Goal: Task Accomplishment & Management: Use online tool/utility

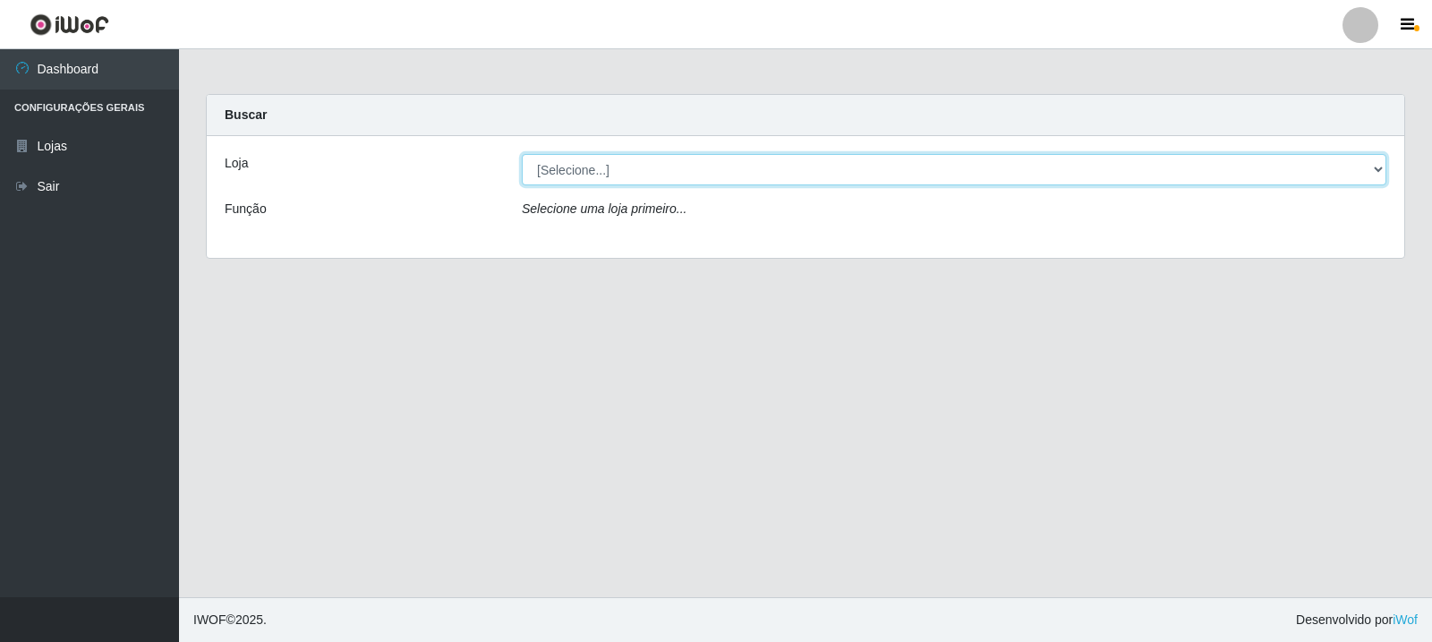
click at [1380, 170] on select "[Selecione...] Rede Compras Supermercados - LOJA 3" at bounding box center [954, 169] width 865 height 31
click at [522, 154] on select "[Selecione...] Rede Compras Supermercados - LOJA 3" at bounding box center [954, 169] width 865 height 31
click at [1382, 163] on select "[Selecione...] Rede Compras Supermercados - LOJA 3" at bounding box center [954, 169] width 865 height 31
select select "162"
click at [522, 154] on select "[Selecione...] Rede Compras Supermercados - LOJA 3" at bounding box center [954, 169] width 865 height 31
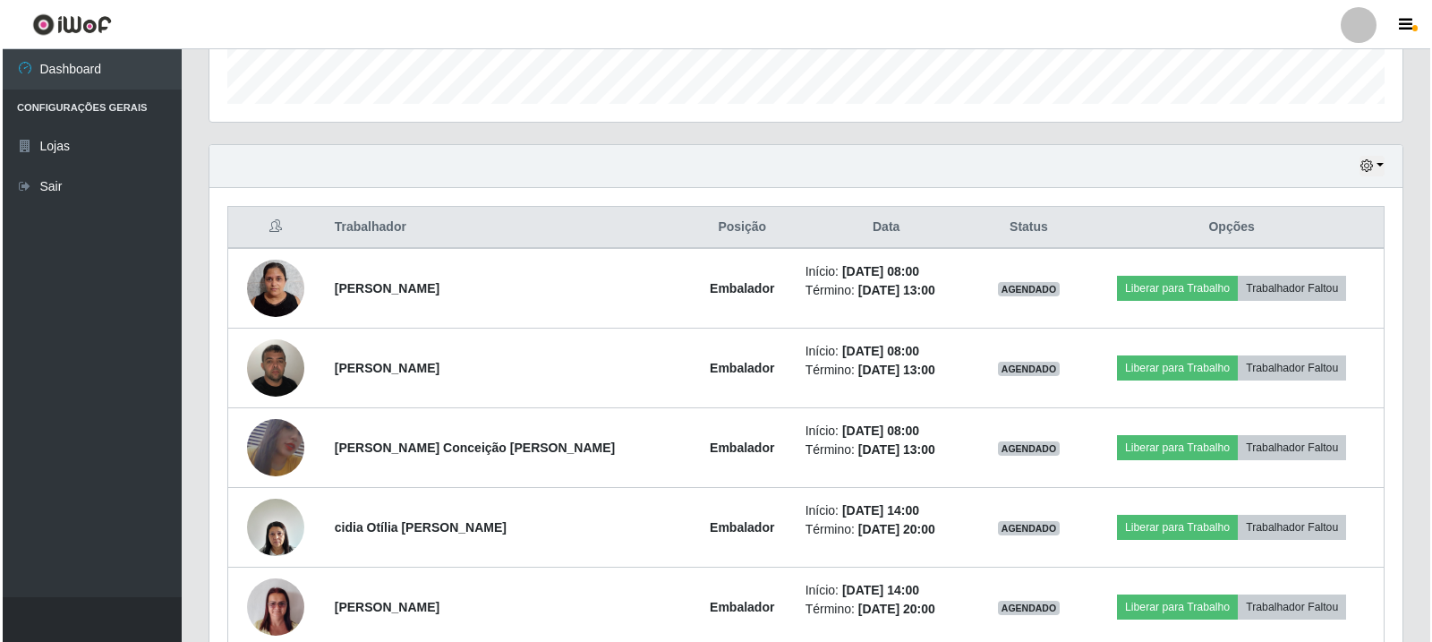
scroll to position [537, 0]
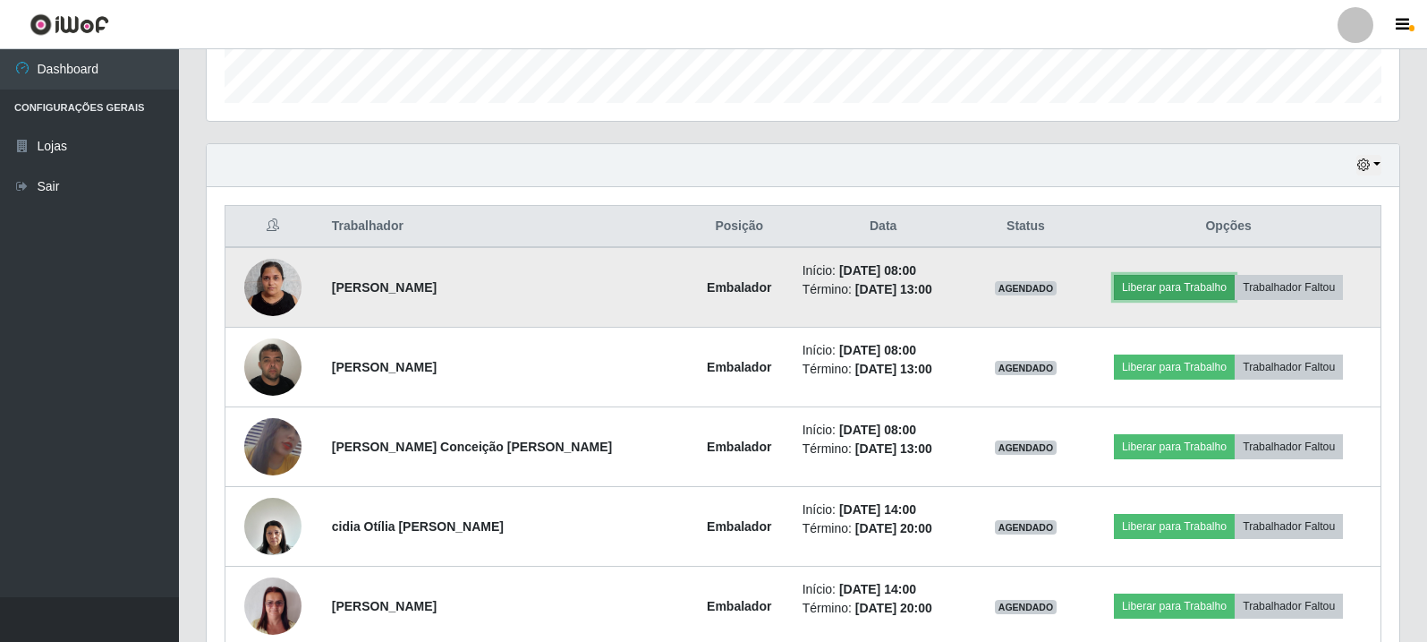
click at [1203, 279] on button "Liberar para Trabalho" at bounding box center [1174, 287] width 121 height 25
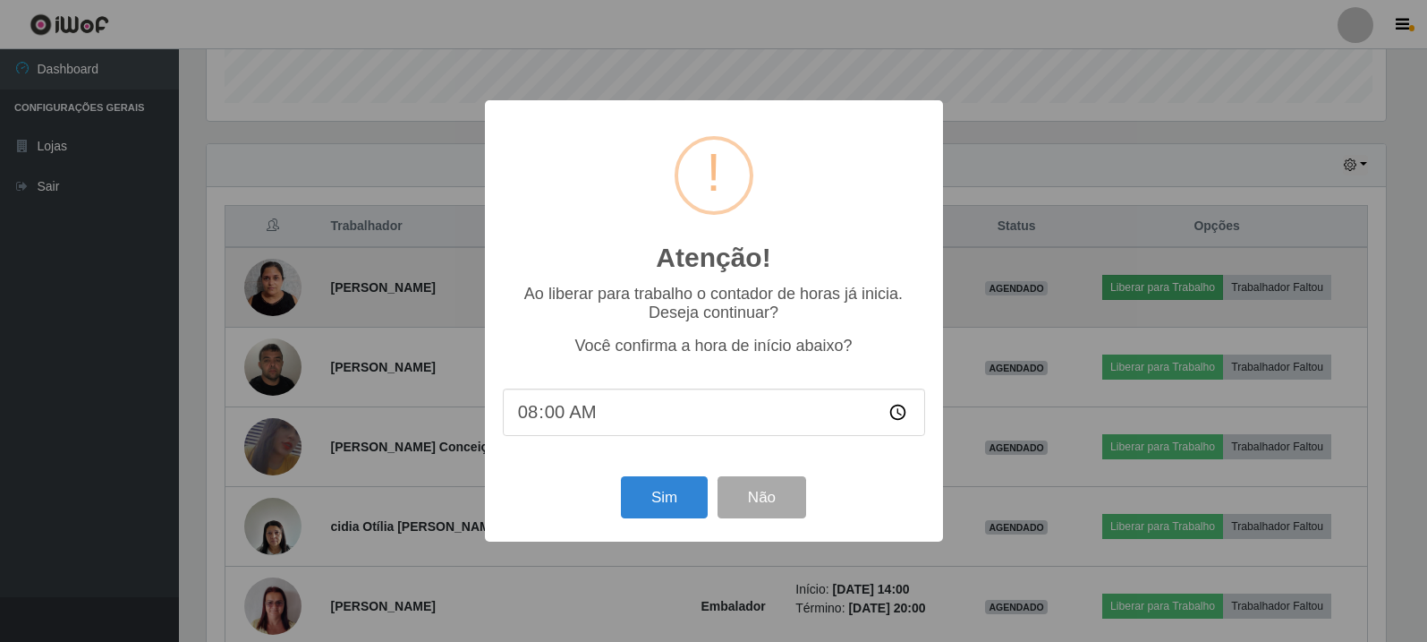
scroll to position [371, 1184]
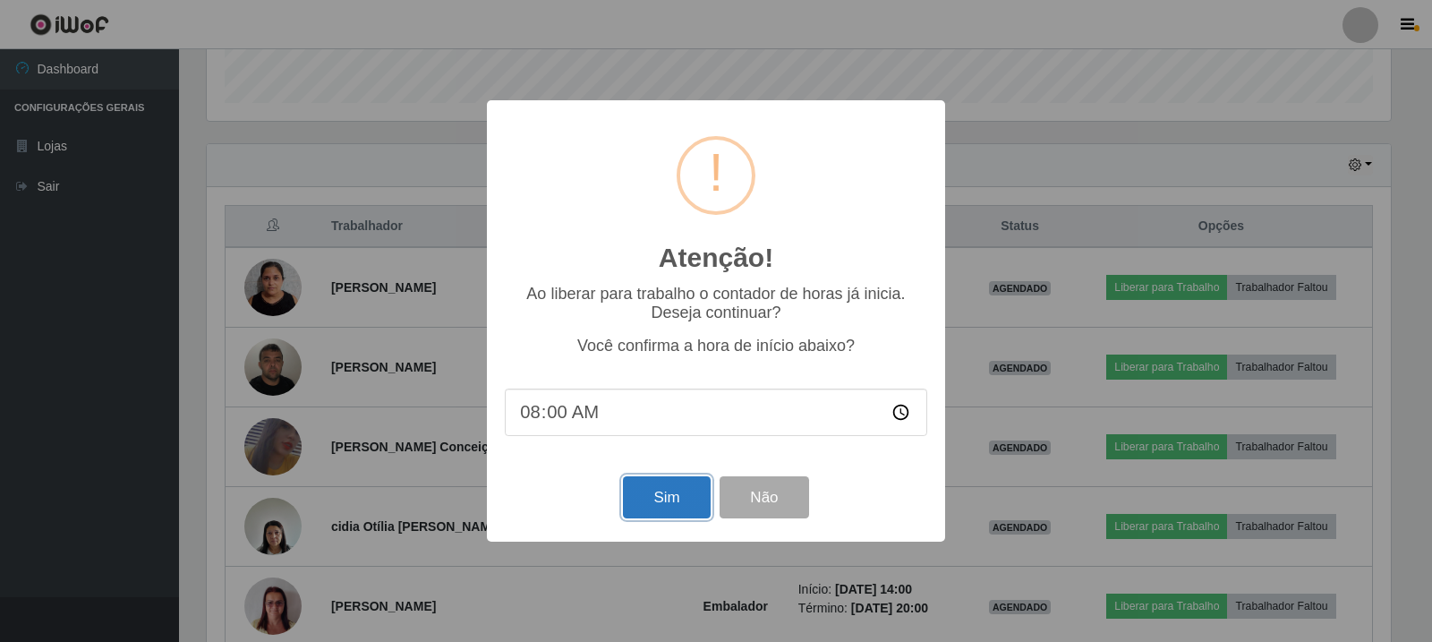
click at [686, 494] on button "Sim" at bounding box center [666, 497] width 87 height 42
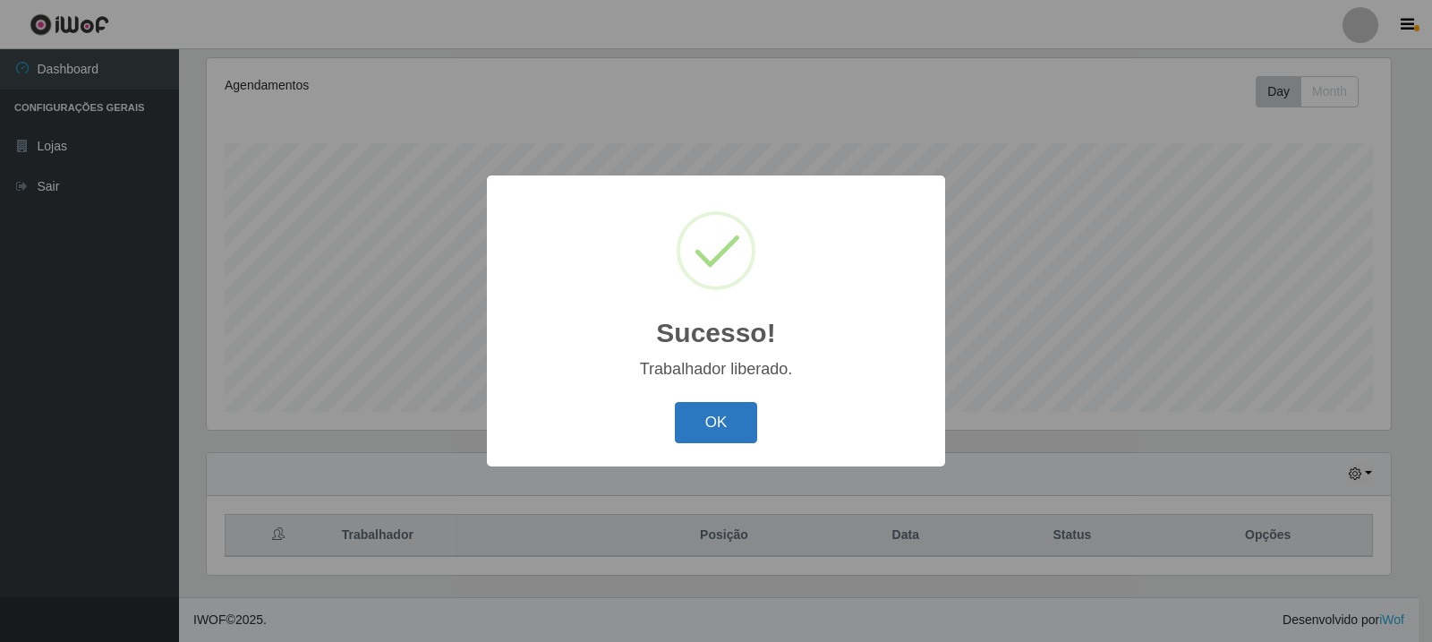
click at [706, 422] on button "OK" at bounding box center [716, 423] width 83 height 42
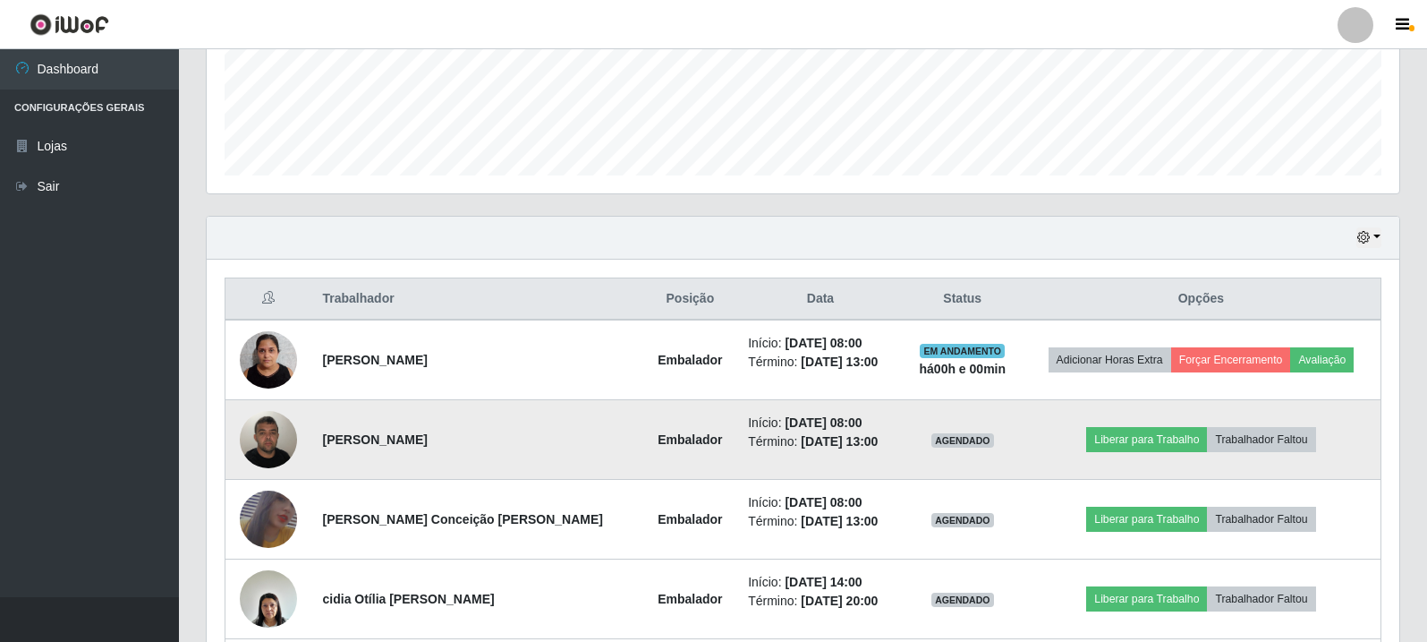
scroll to position [497, 0]
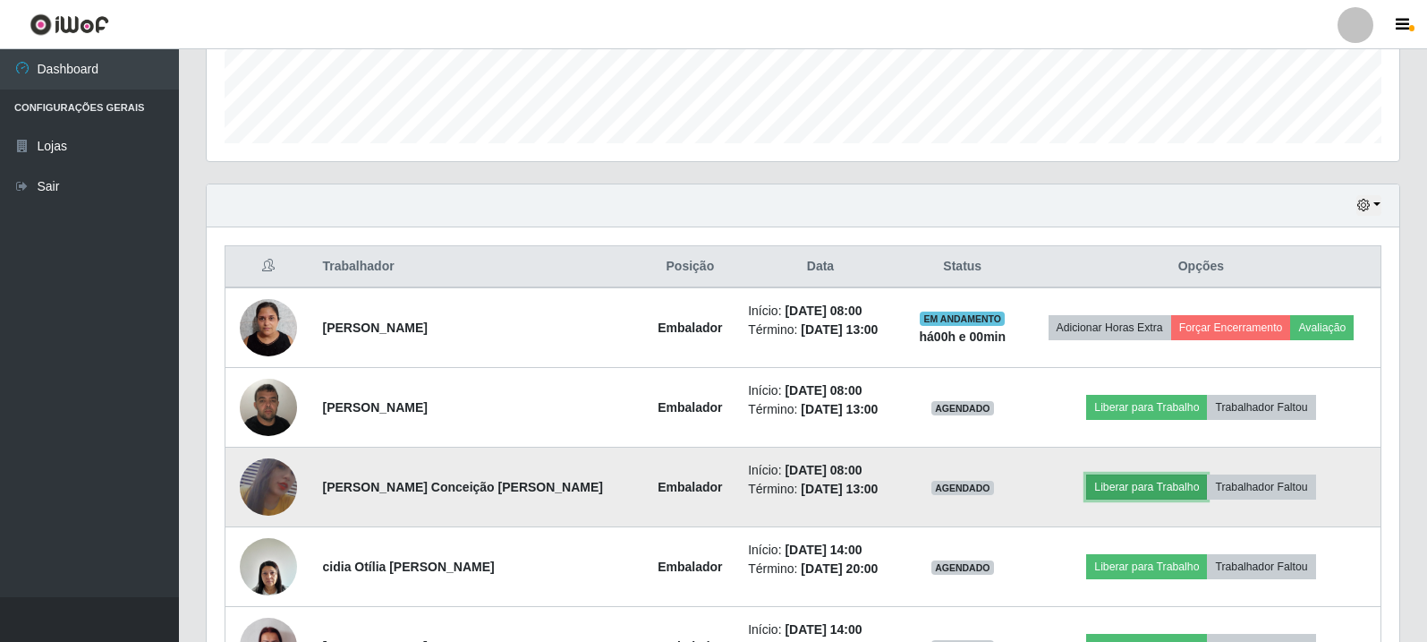
click at [1129, 485] on button "Liberar para Trabalho" at bounding box center [1147, 486] width 121 height 25
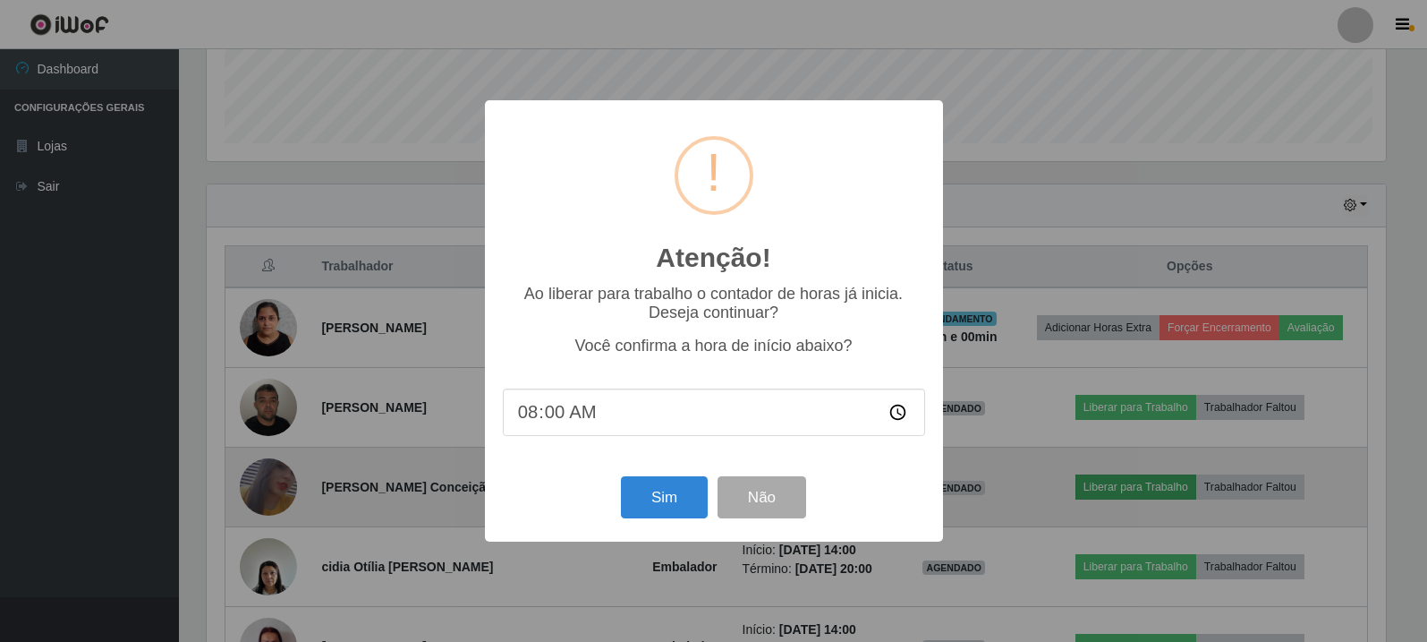
scroll to position [371, 1184]
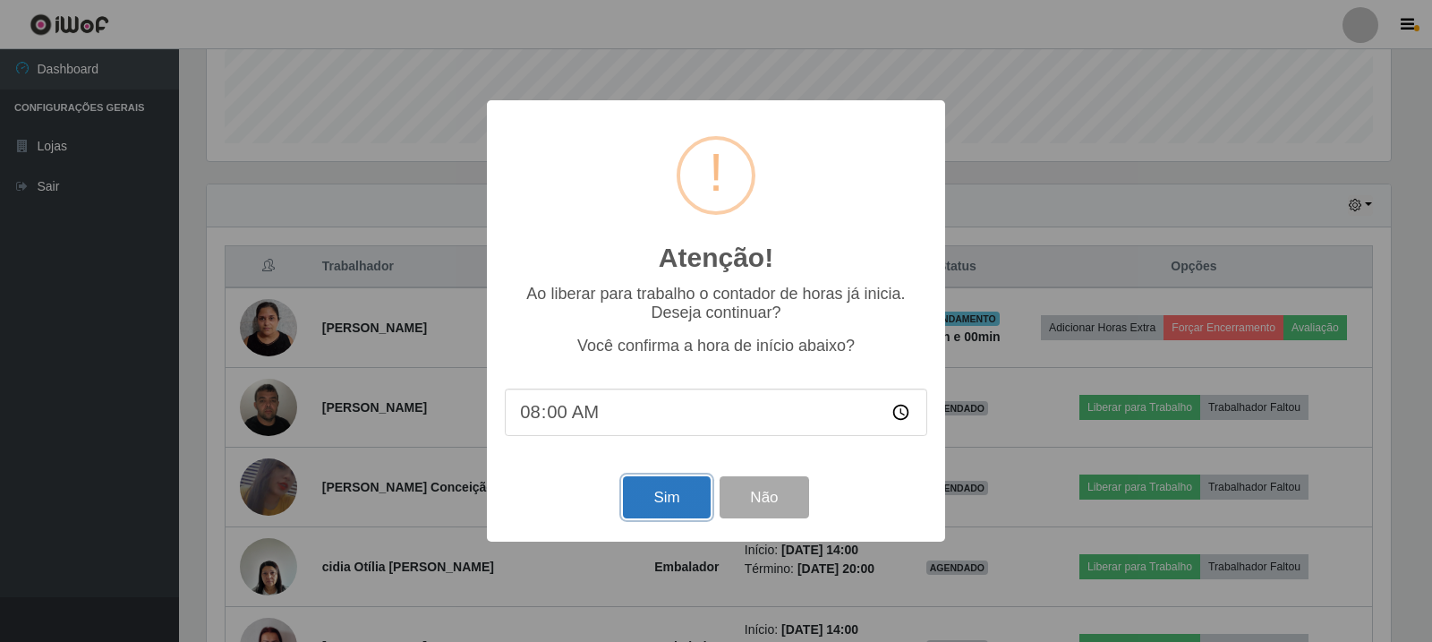
click at [666, 510] on button "Sim" at bounding box center [666, 497] width 87 height 42
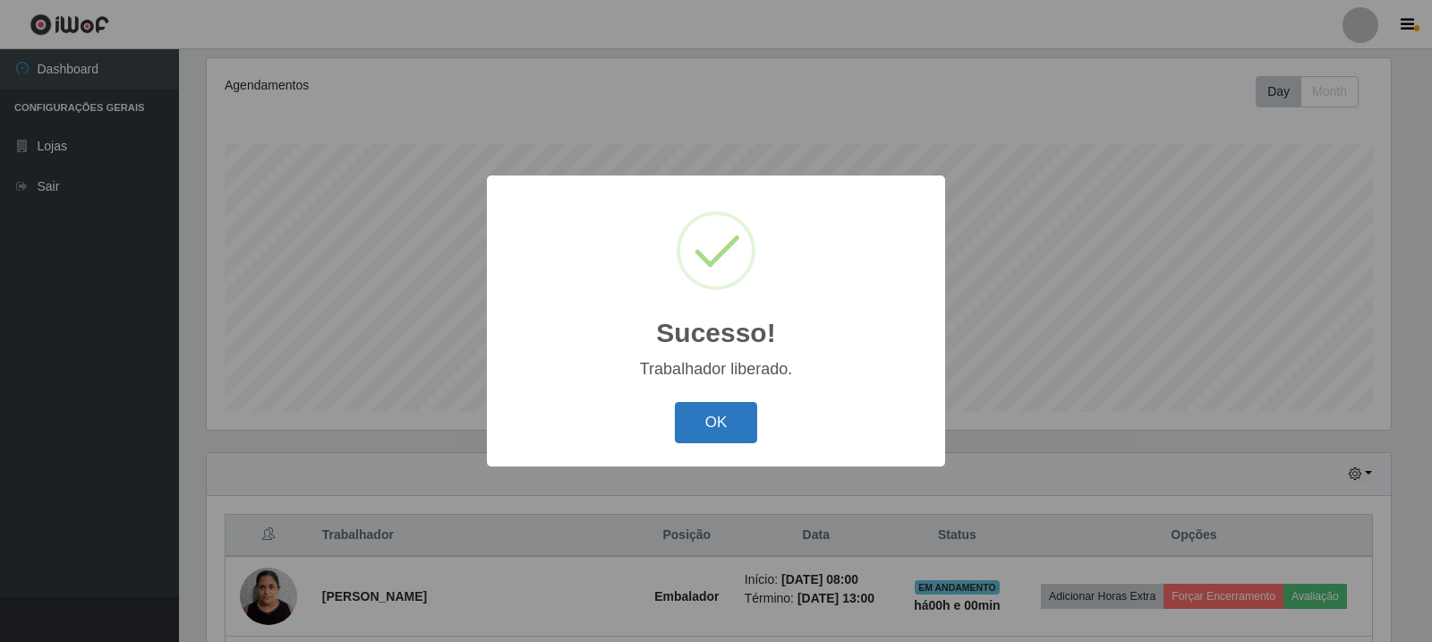
click at [734, 423] on button "OK" at bounding box center [716, 423] width 83 height 42
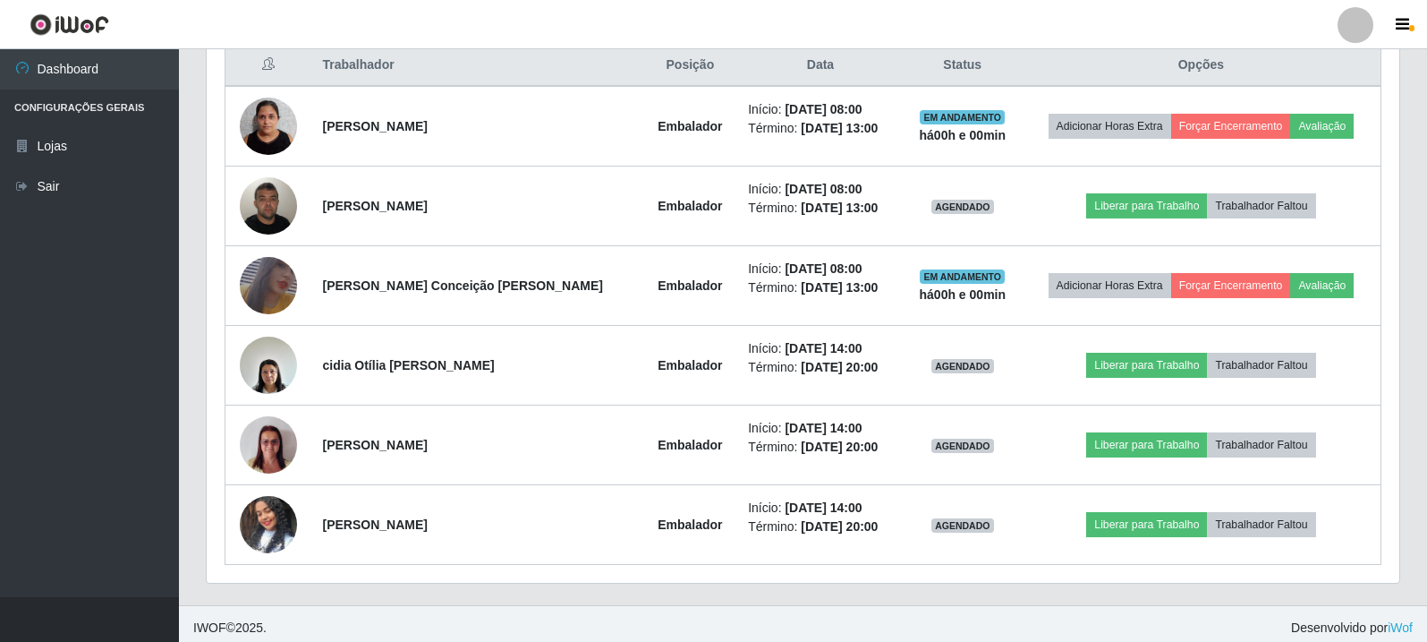
scroll to position [706, 0]
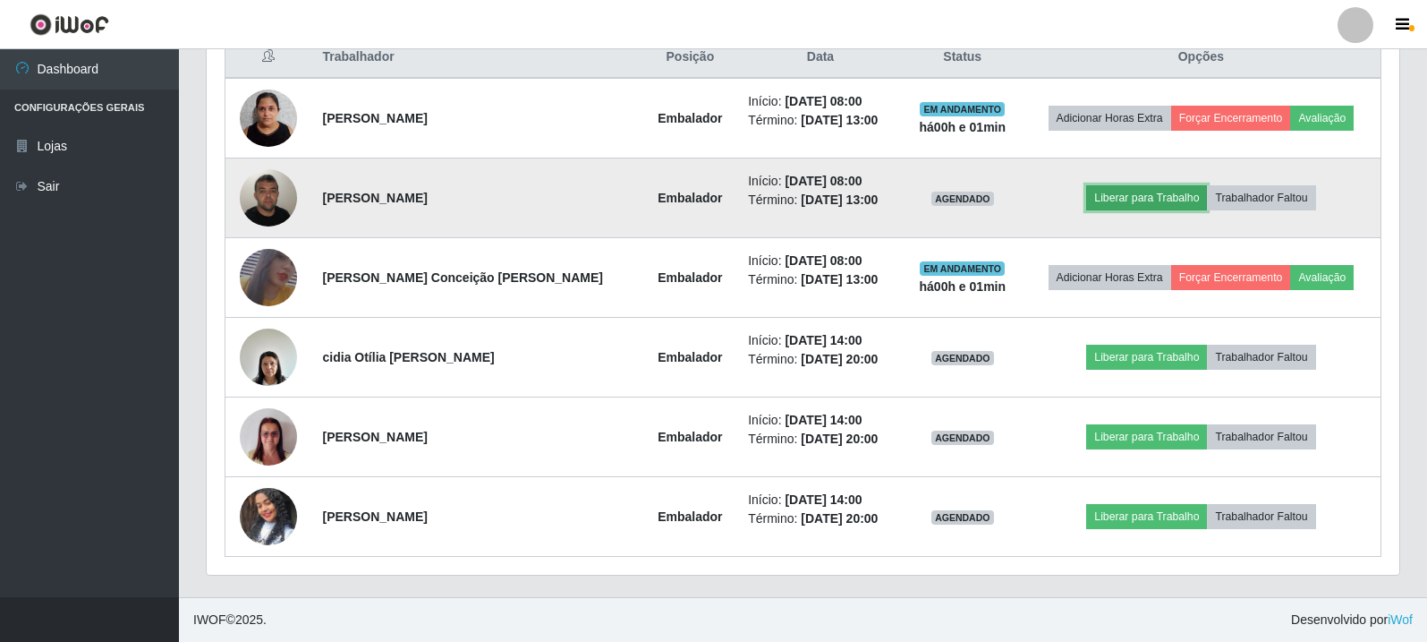
click at [1155, 198] on button "Liberar para Trabalho" at bounding box center [1147, 197] width 121 height 25
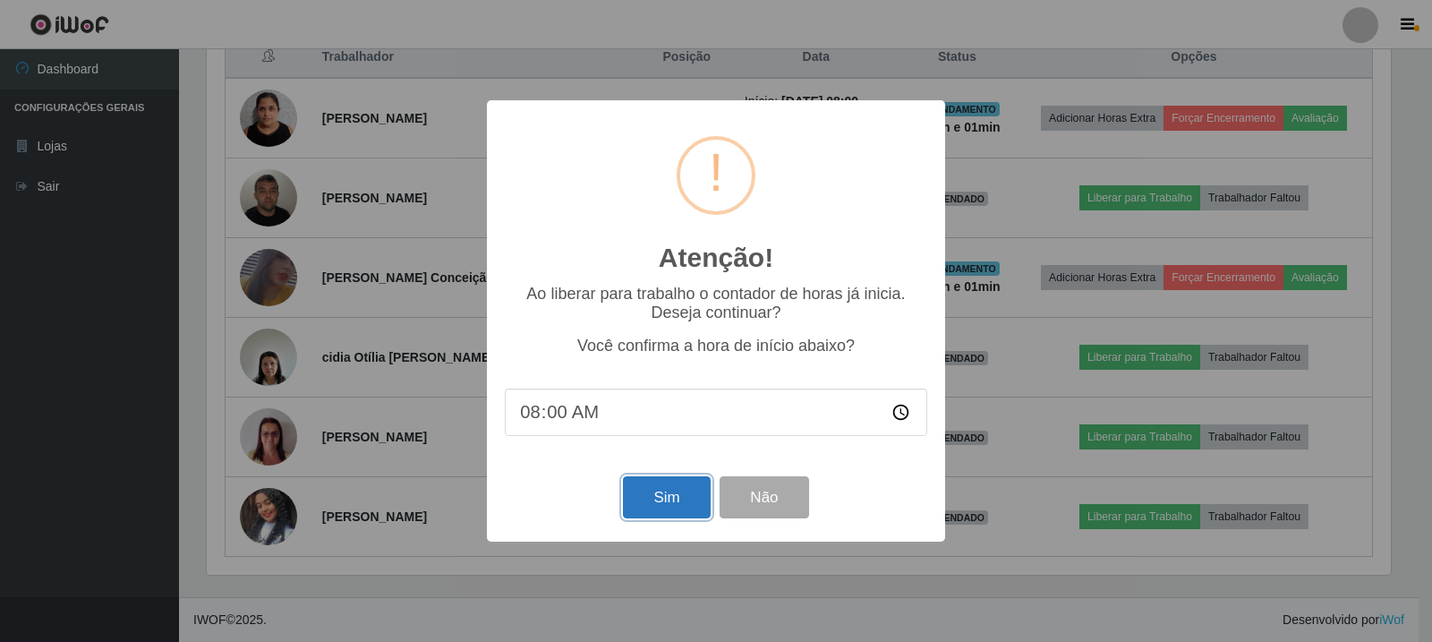
click at [653, 495] on button "Sim" at bounding box center [666, 497] width 87 height 42
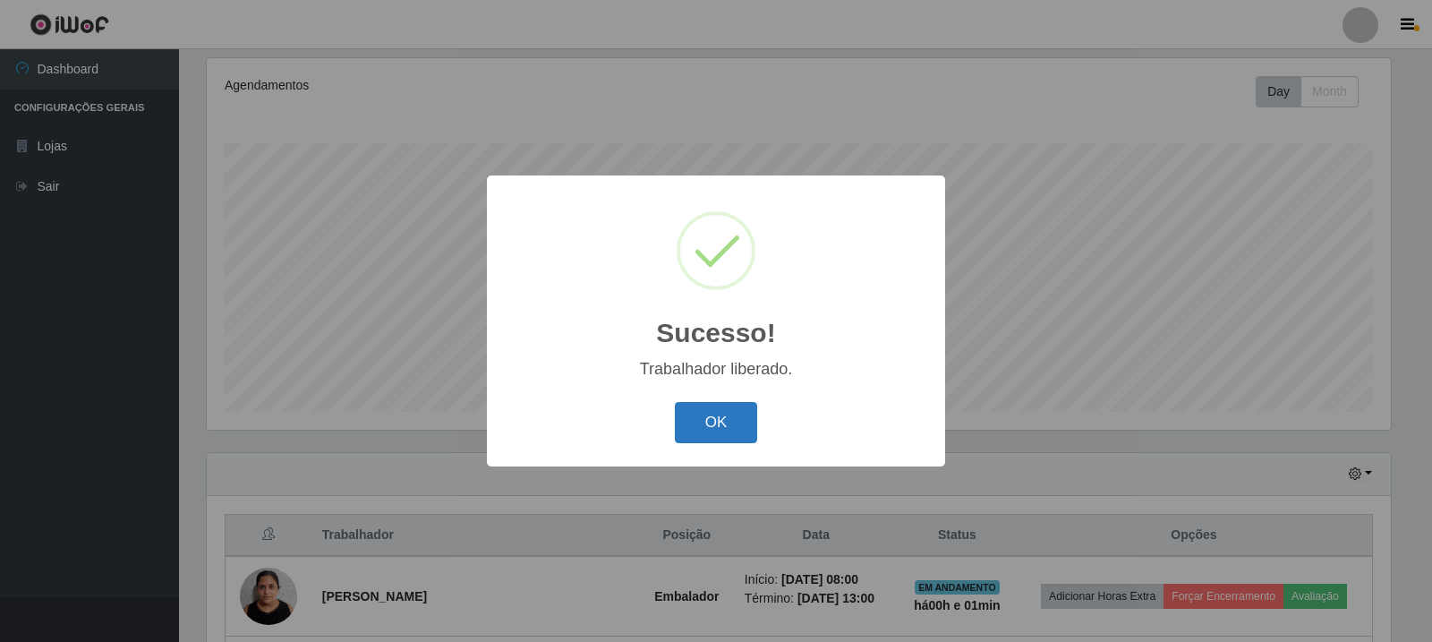
click at [744, 430] on button "OK" at bounding box center [716, 423] width 83 height 42
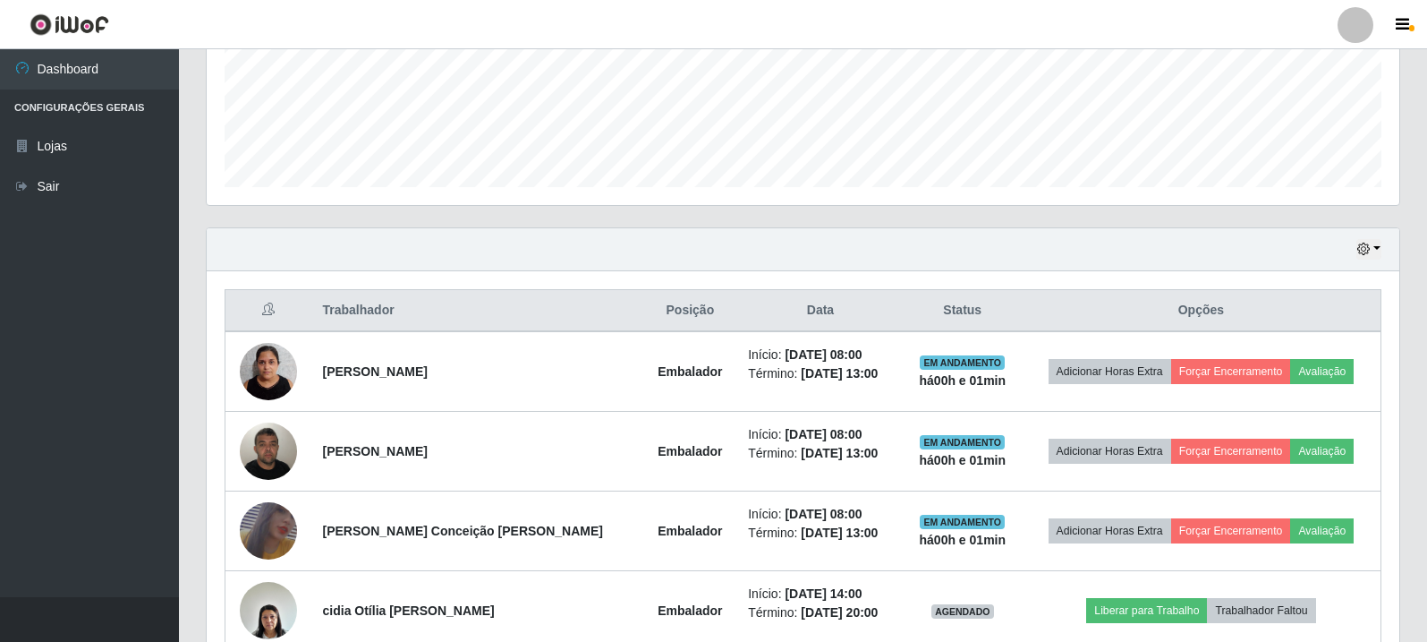
scroll to position [497, 0]
